Goal: Information Seeking & Learning: Find specific fact

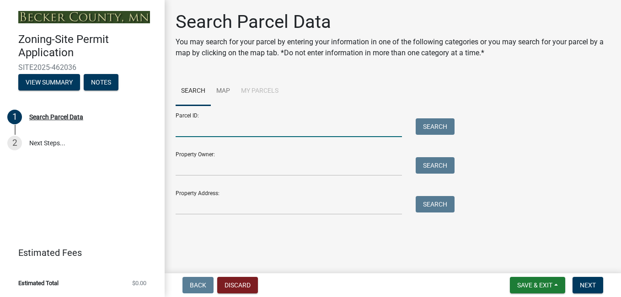
click at [223, 123] on input "Parcel ID:" at bounding box center [289, 127] width 226 height 19
type input "60929000"
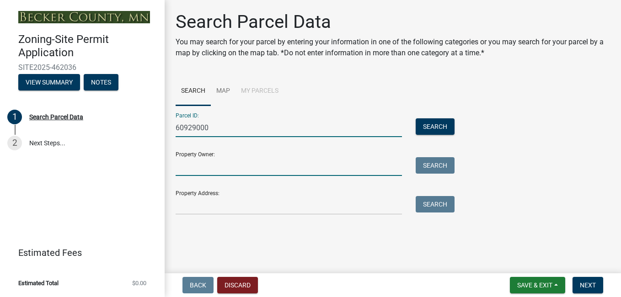
click at [243, 171] on input "Property Owner:" at bounding box center [289, 166] width 226 height 19
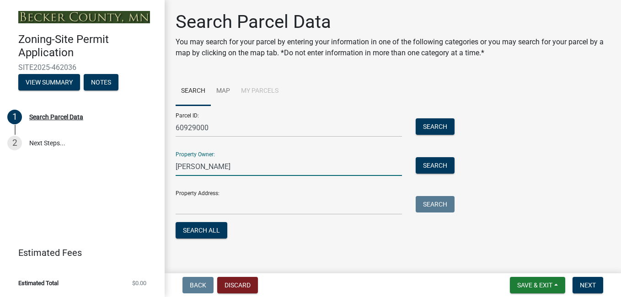
type input "[PERSON_NAME]"
click at [219, 208] on input "Property Address:" at bounding box center [289, 205] width 226 height 19
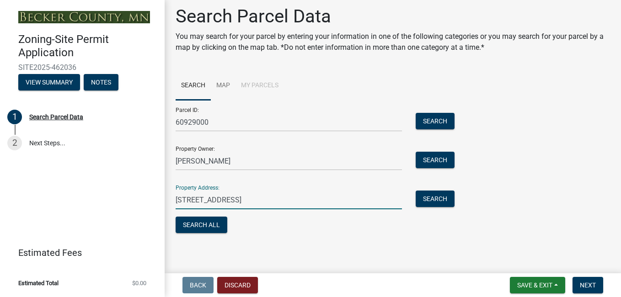
scroll to position [7, 0]
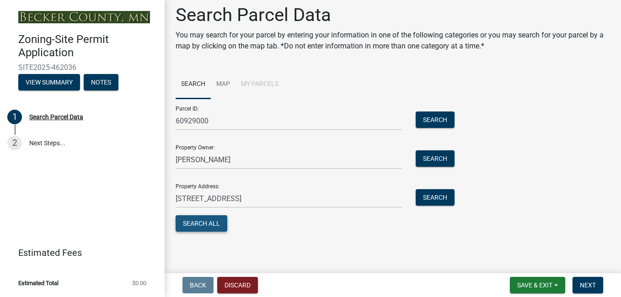
click at [203, 224] on button "Search All" at bounding box center [202, 223] width 52 height 16
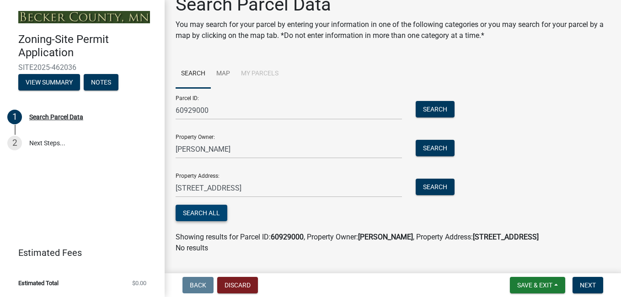
scroll to position [0, 0]
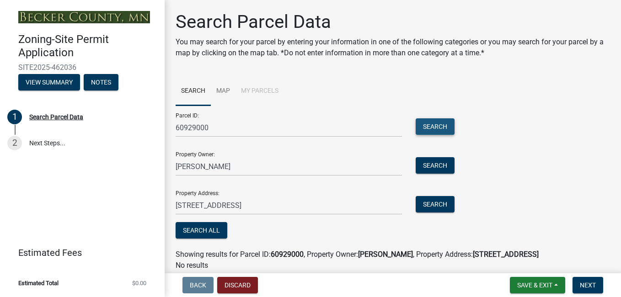
click at [439, 126] on button "Search" at bounding box center [435, 126] width 39 height 16
click at [430, 127] on button "Search" at bounding box center [435, 126] width 39 height 16
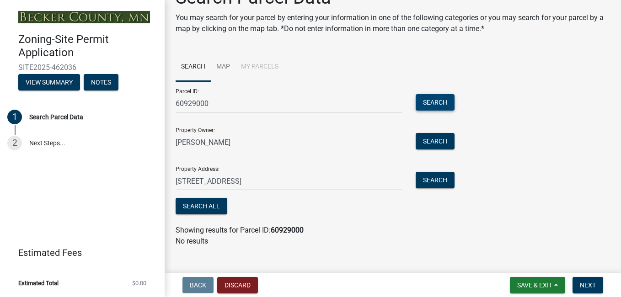
scroll to position [37, 0]
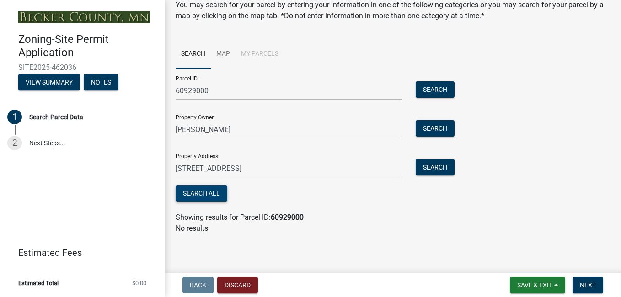
click at [208, 192] on button "Search All" at bounding box center [202, 193] width 52 height 16
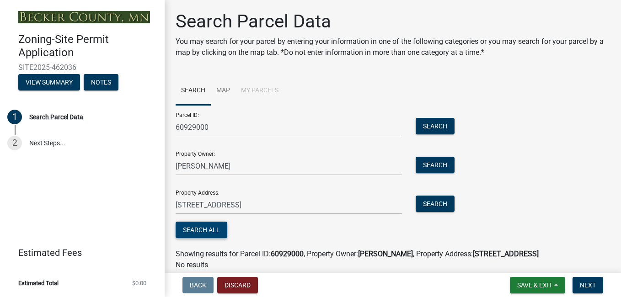
scroll to position [0, 0]
click at [39, 145] on link "2 Next Steps..." at bounding box center [82, 143] width 165 height 27
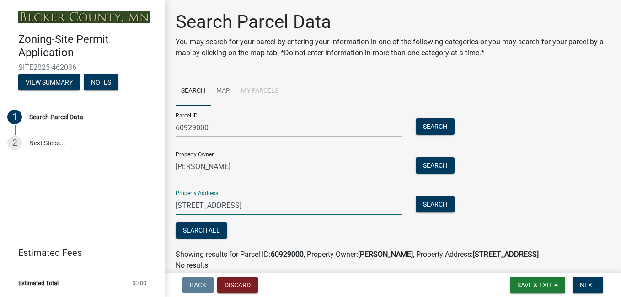
click at [317, 204] on input "[STREET_ADDRESS]" at bounding box center [289, 205] width 226 height 19
type input "1"
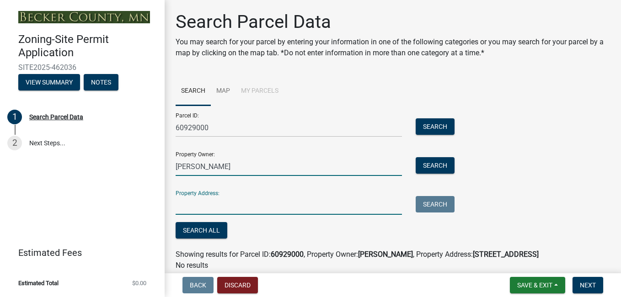
click at [235, 169] on input "[PERSON_NAME]" at bounding box center [289, 166] width 226 height 19
type input "j"
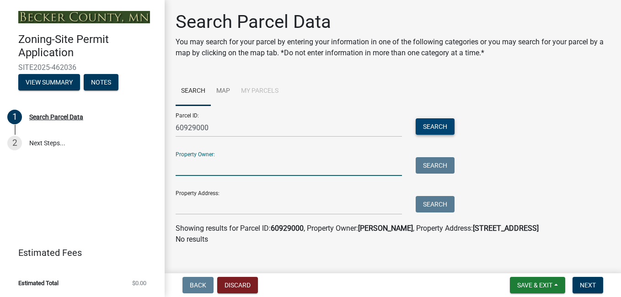
click at [440, 124] on button "Search" at bounding box center [435, 126] width 39 height 16
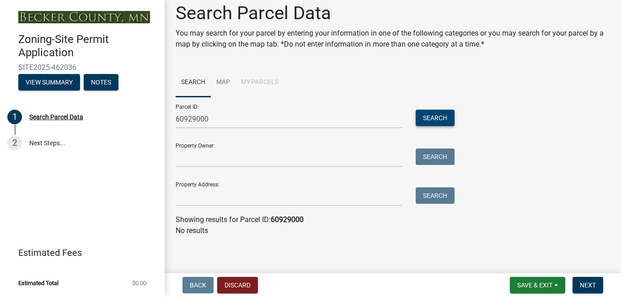
scroll to position [11, 0]
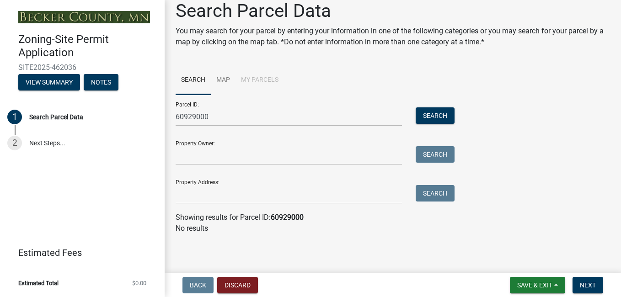
click at [197, 78] on link "Search" at bounding box center [193, 80] width 35 height 29
click at [227, 81] on link "Map" at bounding box center [223, 80] width 25 height 29
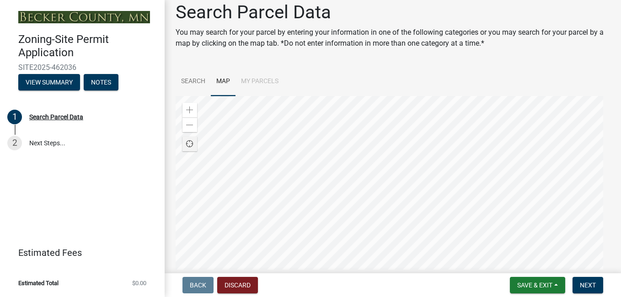
scroll to position [0, 0]
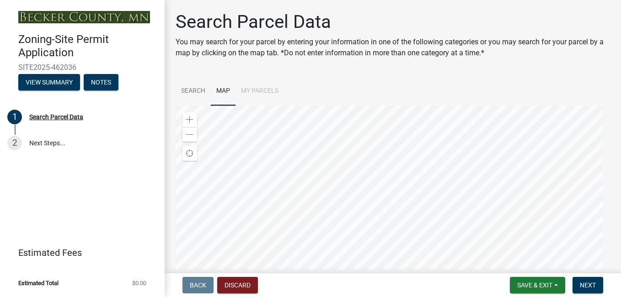
click at [260, 91] on li "My Parcels" at bounding box center [259, 91] width 48 height 29
click at [262, 93] on li "My Parcels" at bounding box center [259, 91] width 48 height 29
click at [190, 92] on link "Search" at bounding box center [193, 91] width 35 height 29
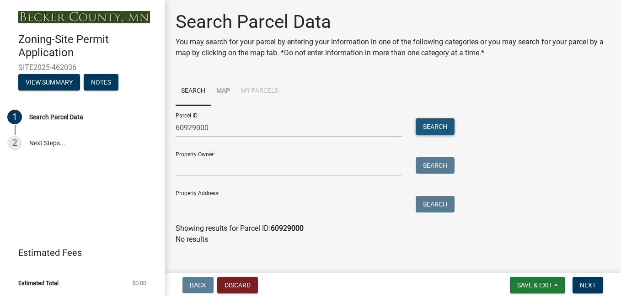
click at [439, 129] on button "Search" at bounding box center [435, 126] width 39 height 16
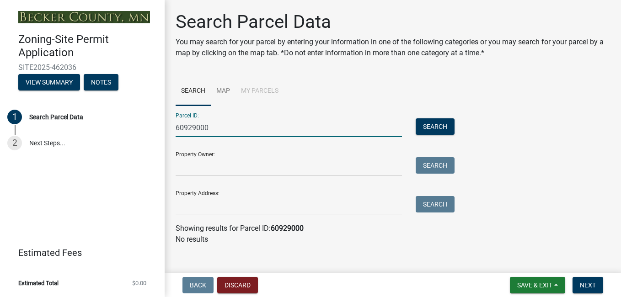
click at [213, 130] on input "60929000" at bounding box center [289, 127] width 226 height 19
type input "6"
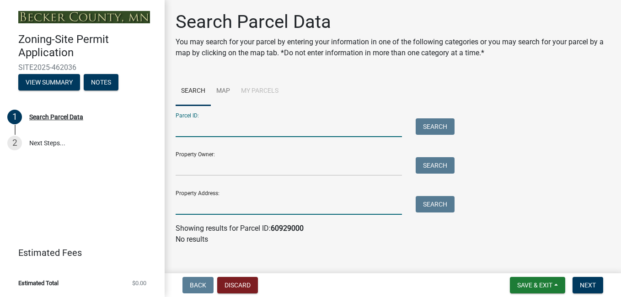
click at [196, 208] on input "Property Address:" at bounding box center [289, 205] width 226 height 19
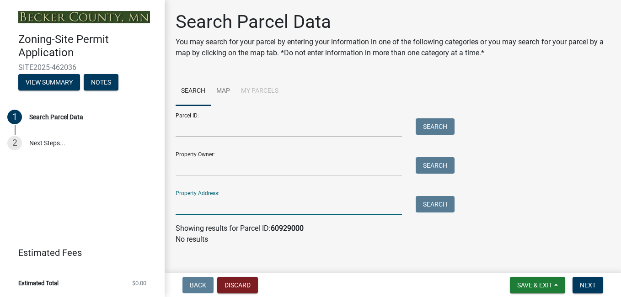
type input "[STREET_ADDRESS]"
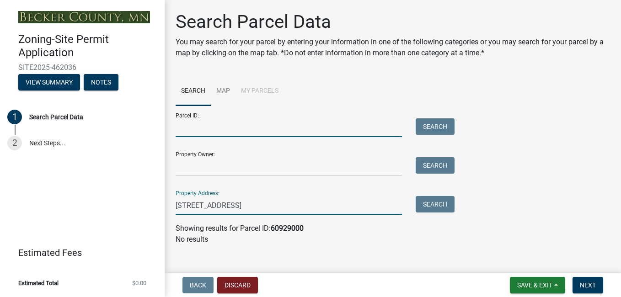
type input "60929000"
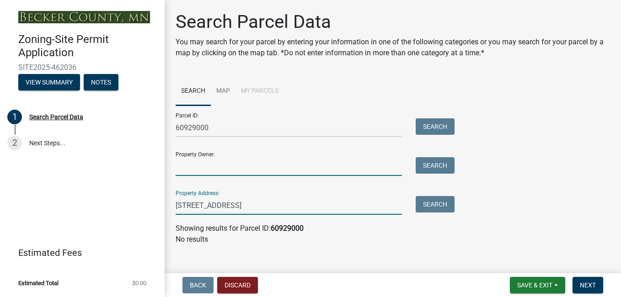
type input "[PERSON_NAME]"
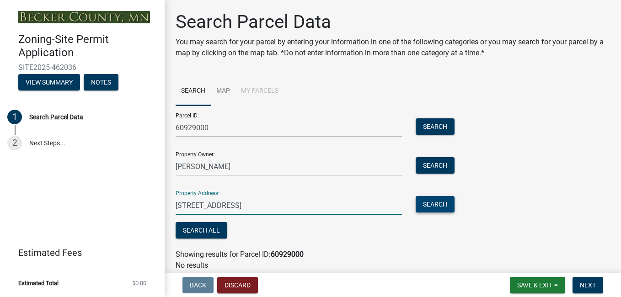
click at [432, 208] on button "Search" at bounding box center [435, 204] width 39 height 16
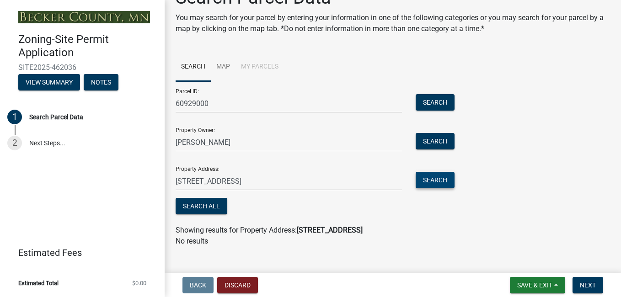
scroll to position [37, 0]
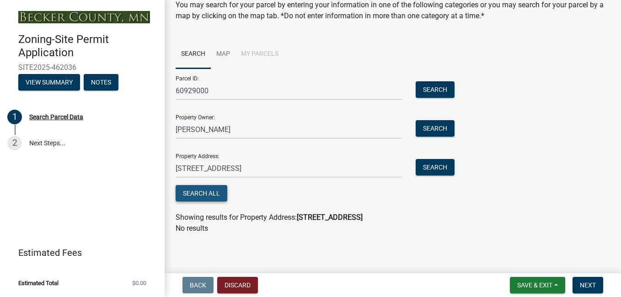
click at [208, 192] on button "Search All" at bounding box center [202, 193] width 52 height 16
